Goal: Information Seeking & Learning: Check status

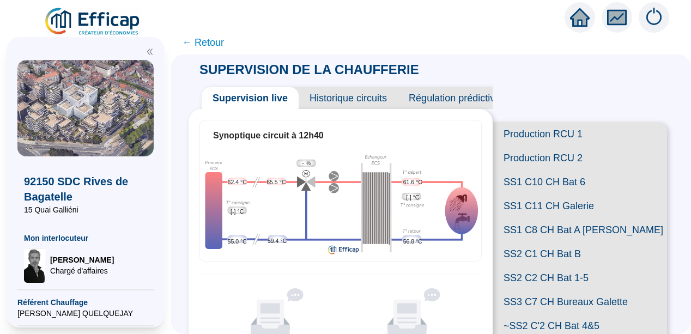
scroll to position [244, 0]
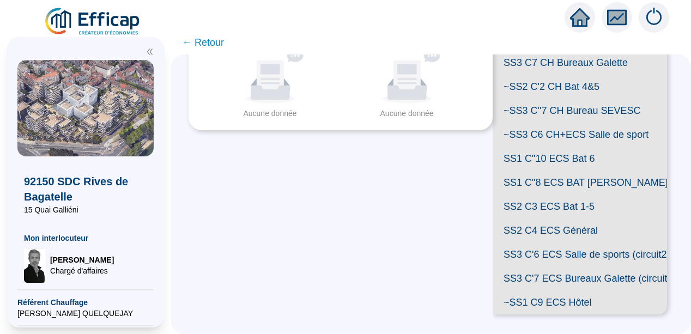
click at [561, 219] on span "SS2 C3 ECS Bat 1-5" at bounding box center [580, 207] width 174 height 24
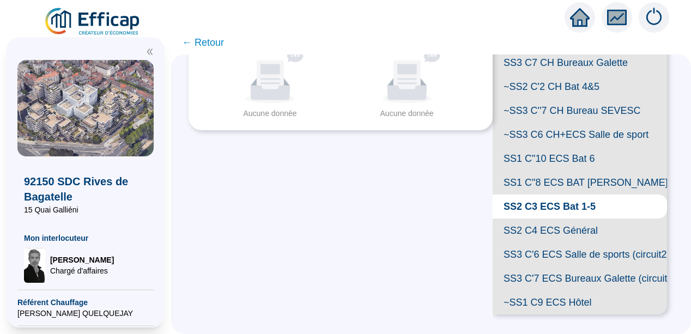
scroll to position [387, 0]
click at [567, 219] on span "SS2 C4 ECS Général" at bounding box center [580, 231] width 174 height 24
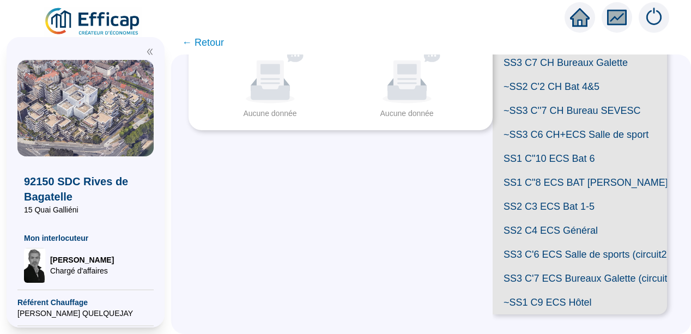
scroll to position [387, 0]
click at [588, 195] on span "SS2 C3 ECS Bat 1-5" at bounding box center [580, 207] width 174 height 24
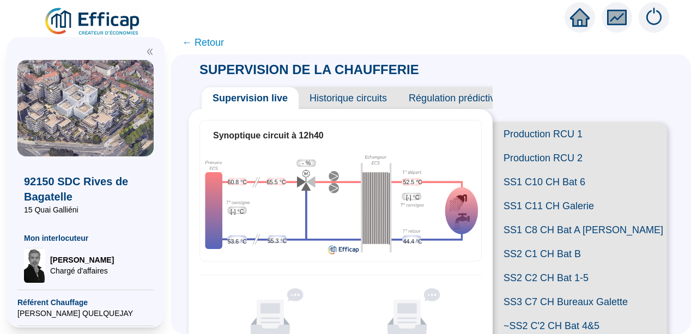
click at [618, 17] on icon "fund" at bounding box center [617, 17] width 16 height 13
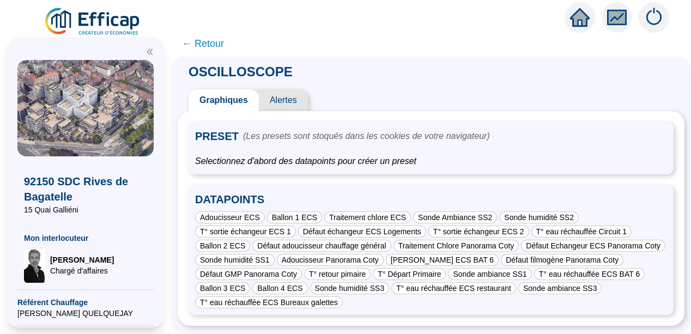
click at [288, 97] on span "Alertes" at bounding box center [283, 100] width 49 height 22
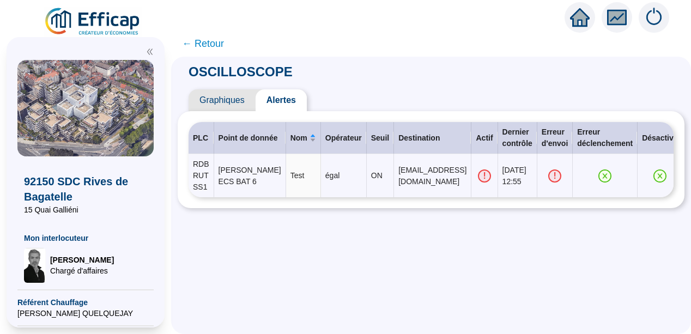
click at [228, 101] on span "Graphiques" at bounding box center [222, 100] width 67 height 22
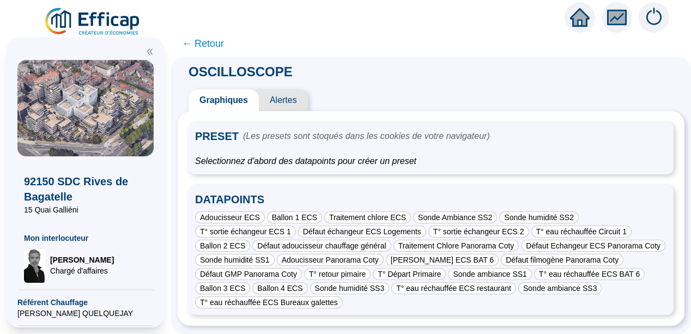
click at [210, 41] on span "← Retour" at bounding box center [203, 43] width 42 height 15
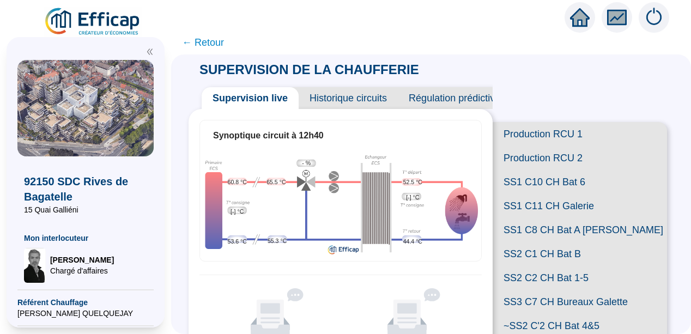
click at [191, 113] on div "SUPERVISION DE LA CHAUFFERIE Supervision live Historique circuits Régulation pr…" at bounding box center [431, 195] width 520 height 280
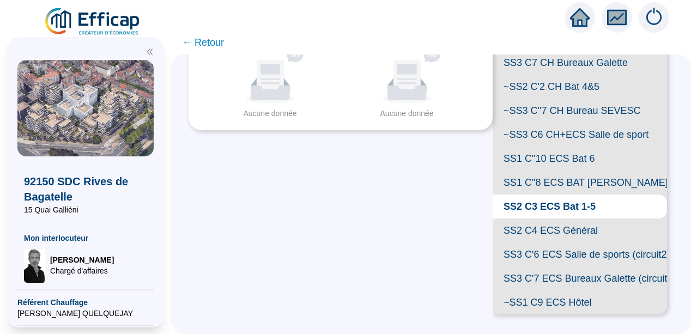
scroll to position [371, 0]
click at [529, 171] on span "SS1 C"8 ECS BAT [PERSON_NAME]" at bounding box center [580, 183] width 174 height 24
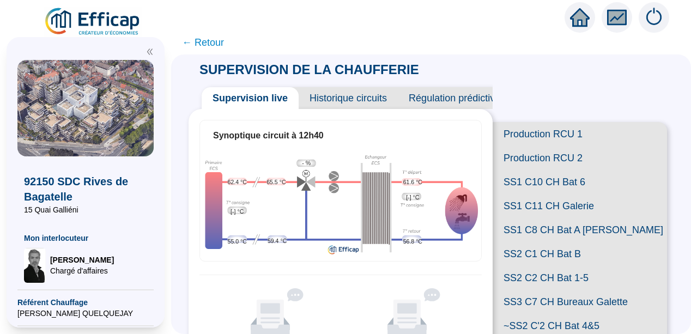
click at [553, 266] on span "SS2 C1 CH Bat B" at bounding box center [580, 254] width 174 height 24
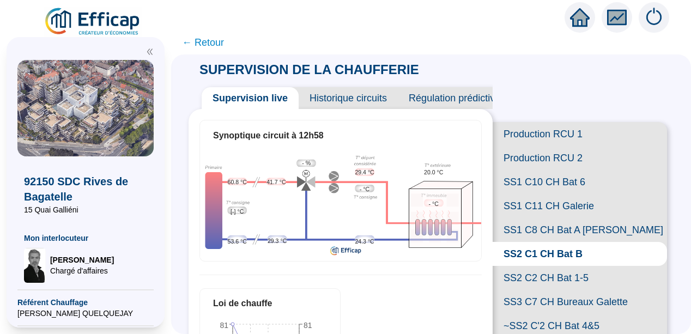
scroll to position [244, 0]
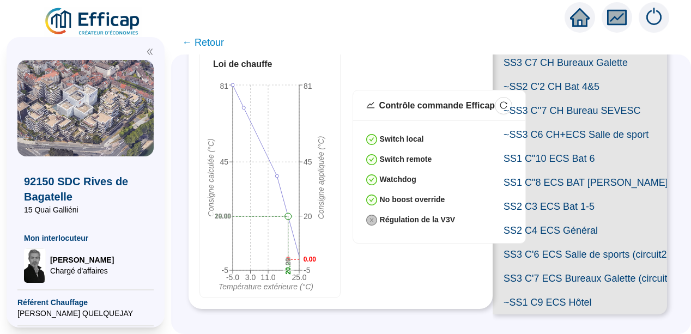
click at [570, 171] on span "SS1 C"10 ECS Bat 6" at bounding box center [580, 159] width 174 height 24
